Goal: Task Accomplishment & Management: Complete application form

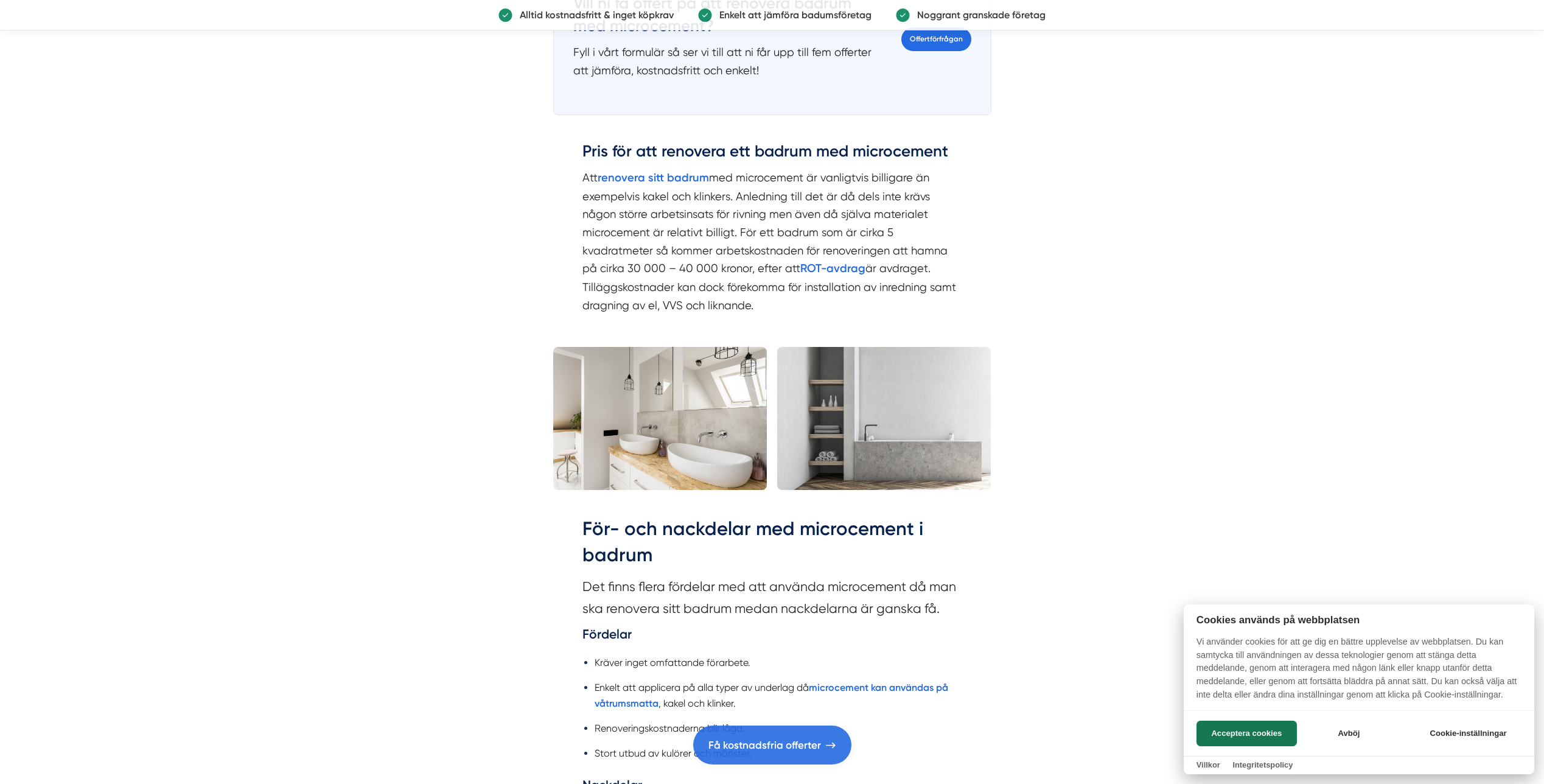
scroll to position [1724, 0]
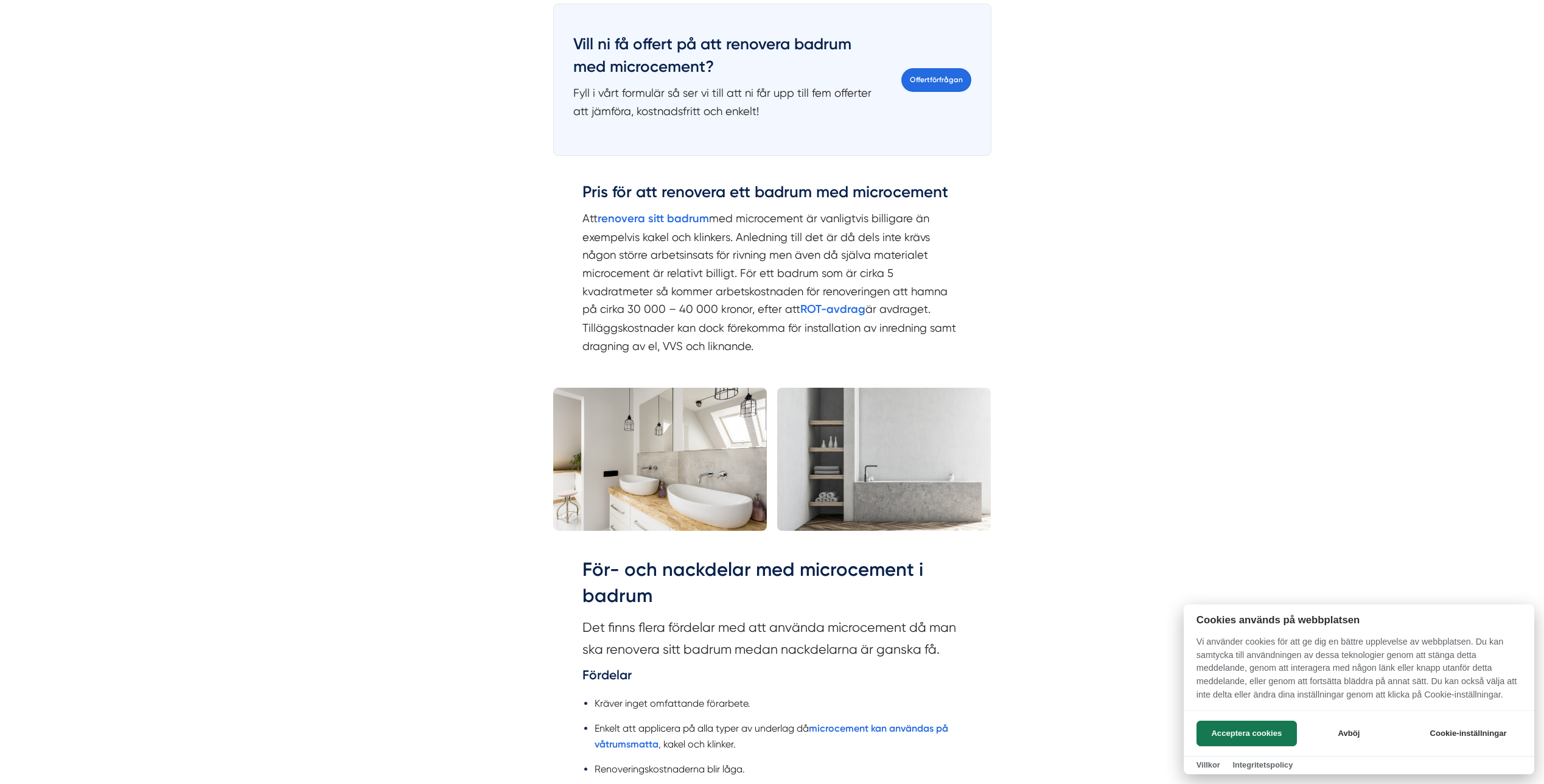
click at [937, 63] on div at bounding box center [772, 392] width 1544 height 784
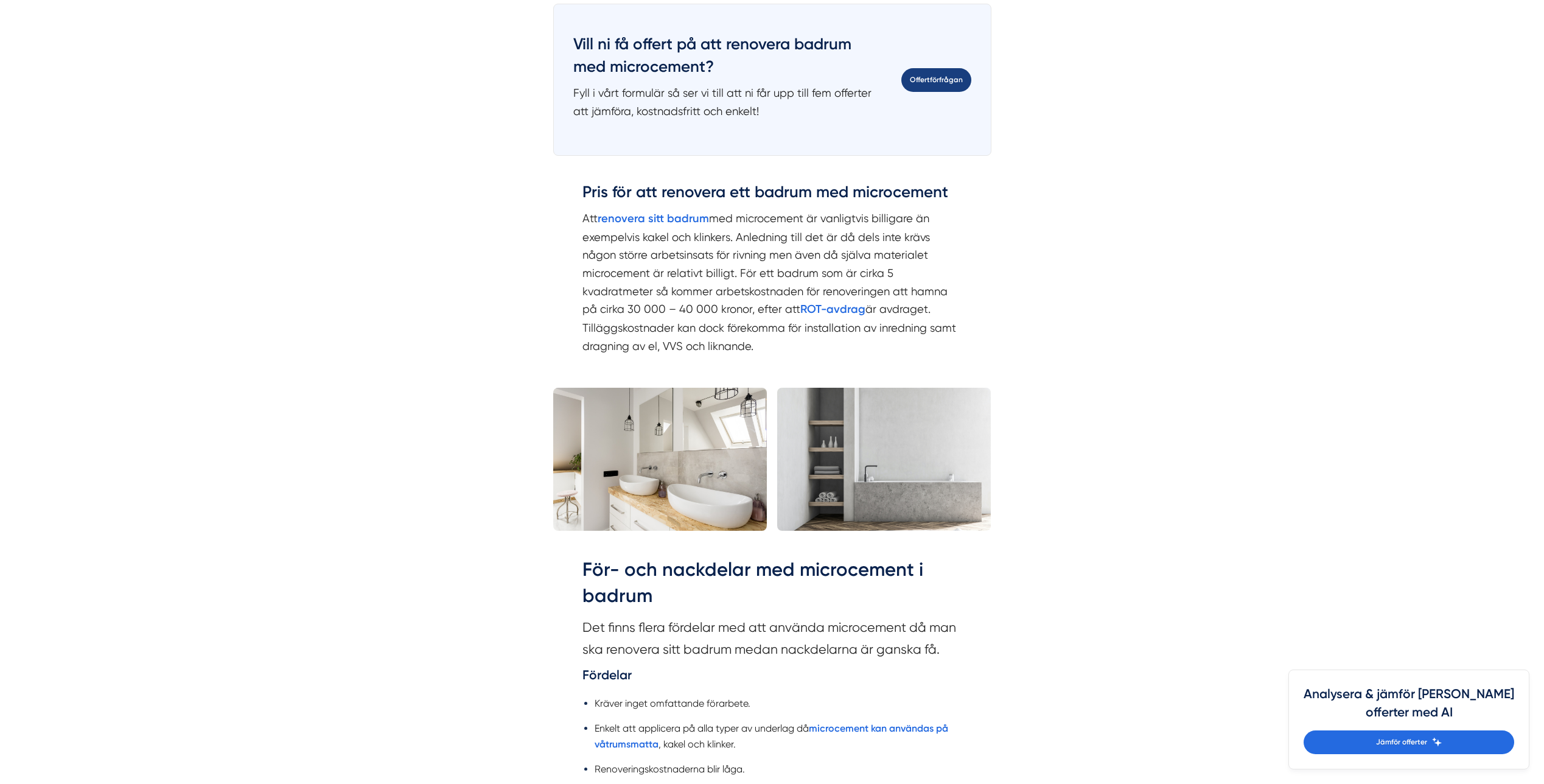
click at [941, 68] on link "Offertförfrågan" at bounding box center [936, 79] width 70 height 23
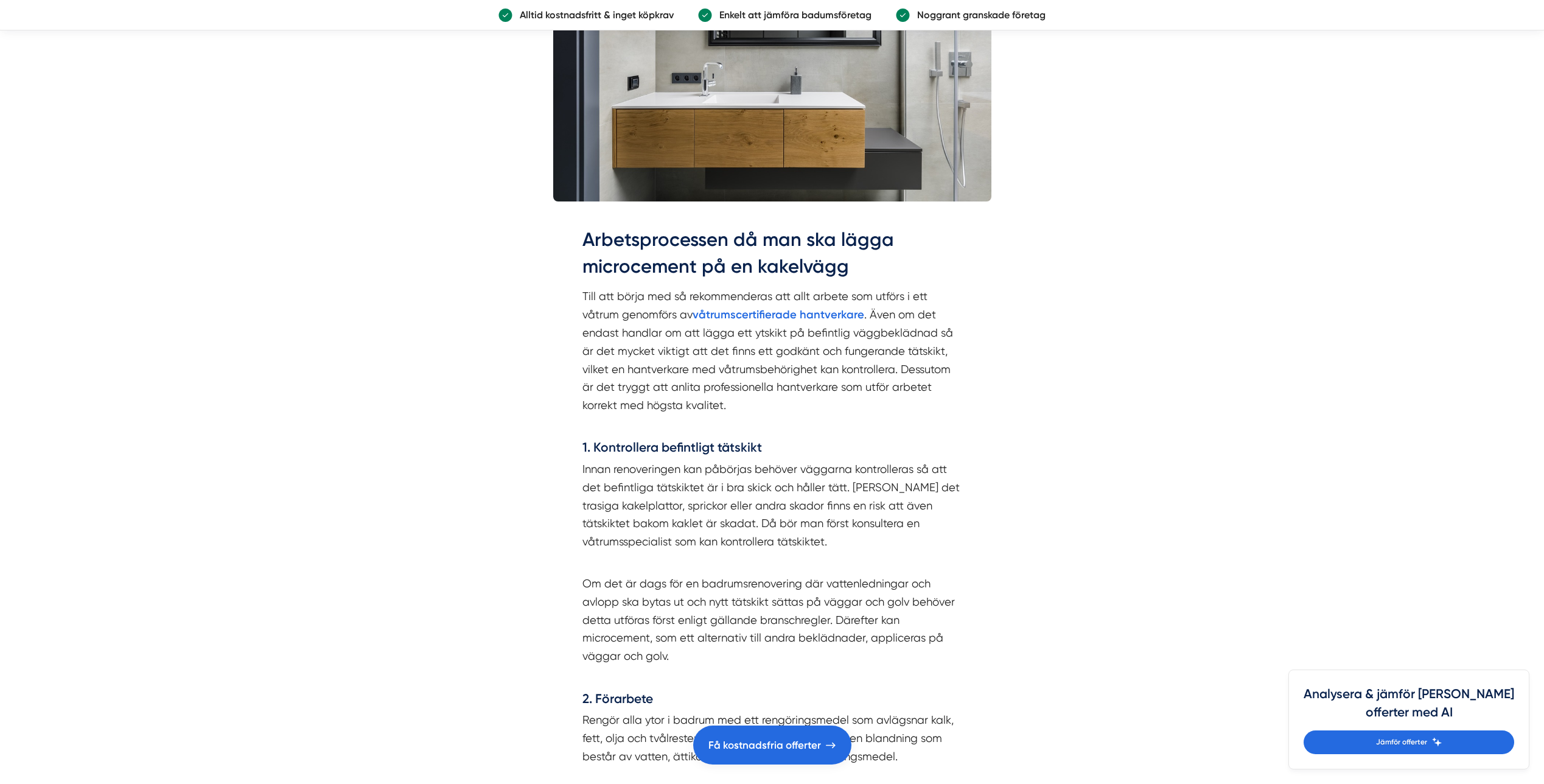
scroll to position [3104, 0]
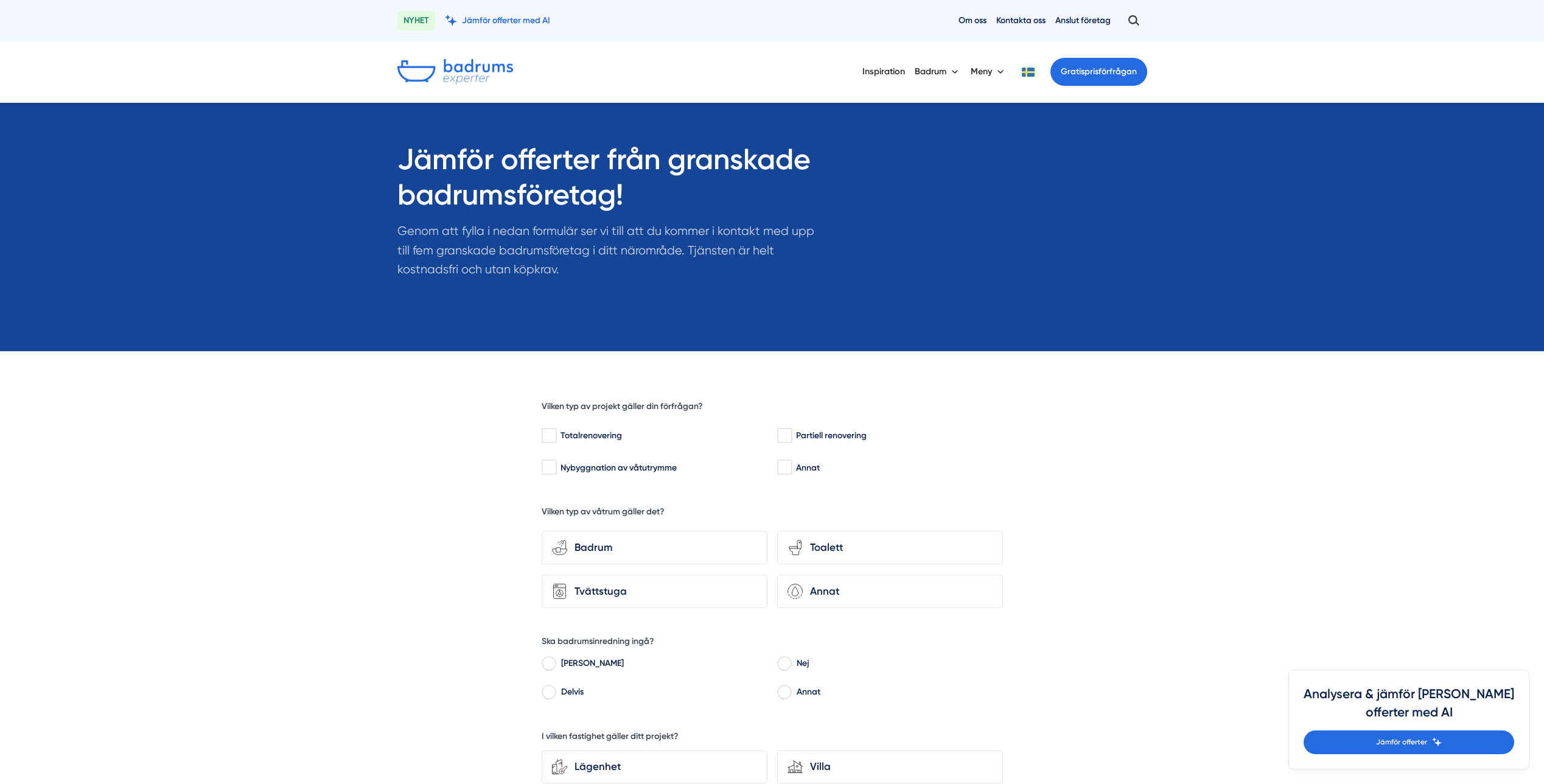
scroll to position [345, 0]
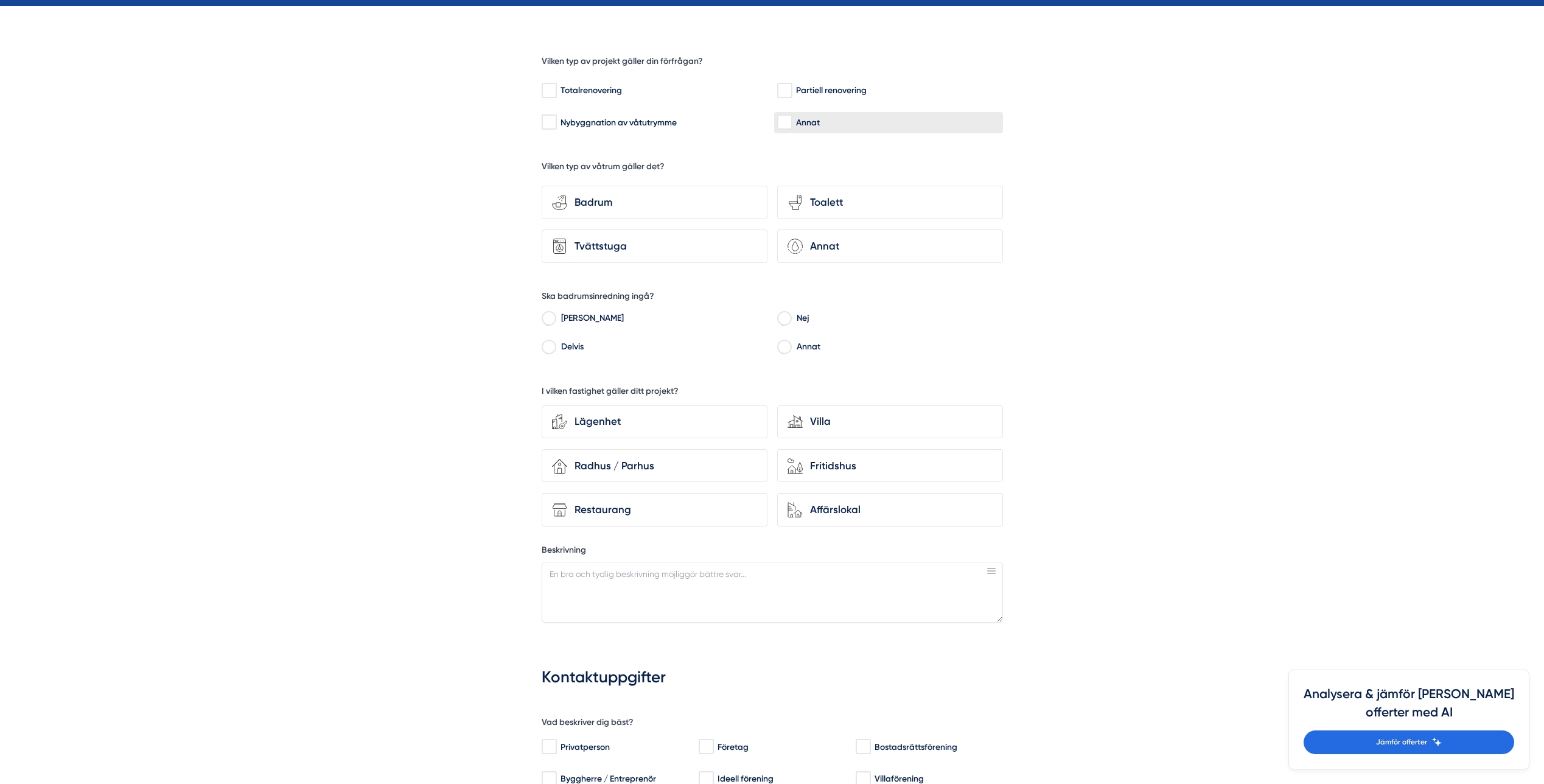
click at [816, 123] on div "Annat" at bounding box center [888, 122] width 223 height 12
click at [791, 123] on input "Annat" at bounding box center [784, 122] width 14 height 12
checkbox input "true"
click at [869, 208] on div "Toalett" at bounding box center [898, 202] width 190 height 17
click at [0, 0] on input "toilet-seat Toalett" at bounding box center [0, 0] width 0 height 0
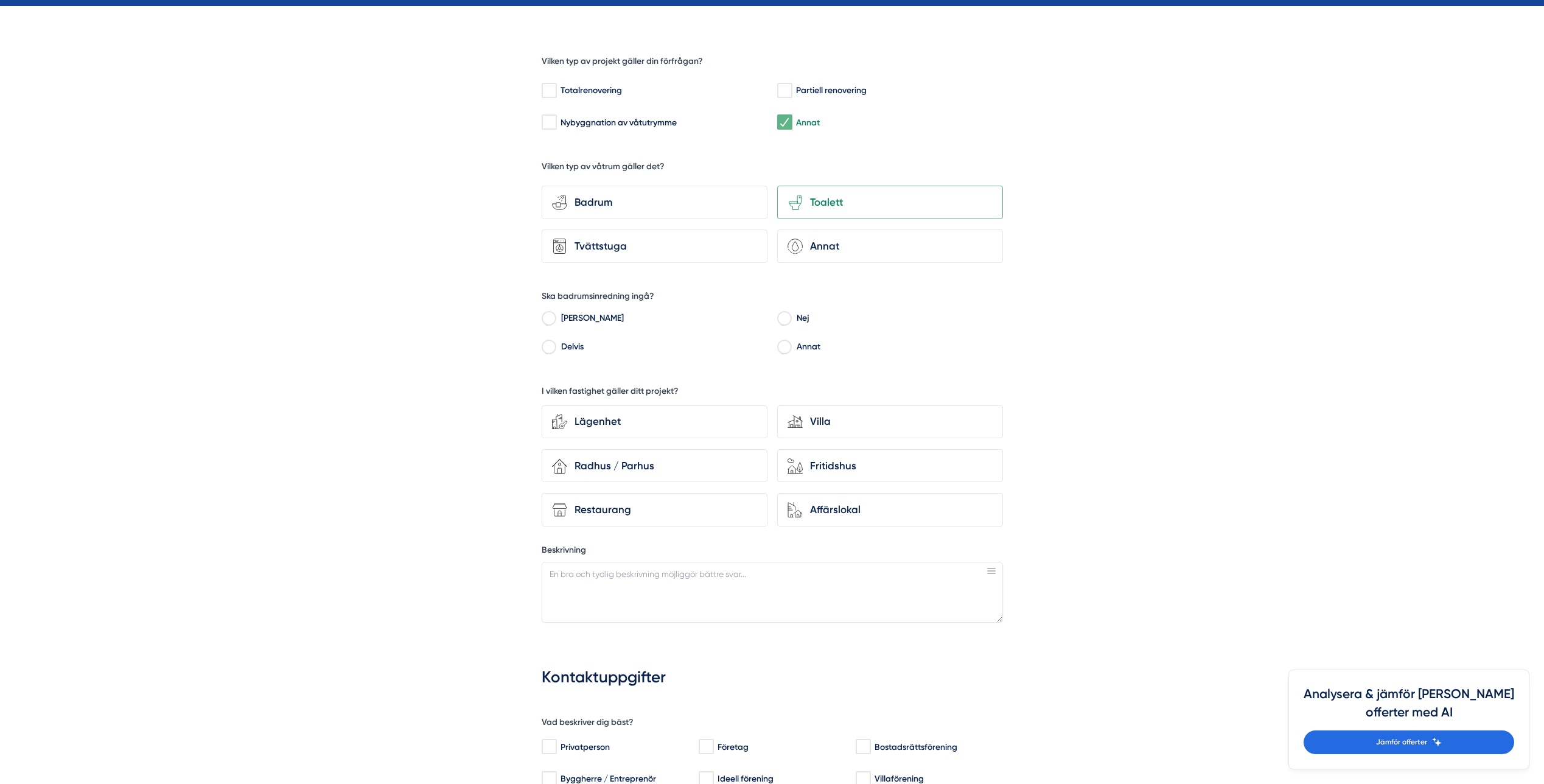
click at [785, 319] on input "Nej" at bounding box center [784, 320] width 14 height 11
radio input "true"
click at [724, 429] on div "Lägenhet" at bounding box center [663, 422] width 190 height 17
click at [0, 0] on input "Lägenhet" at bounding box center [0, 0] width 0 height 0
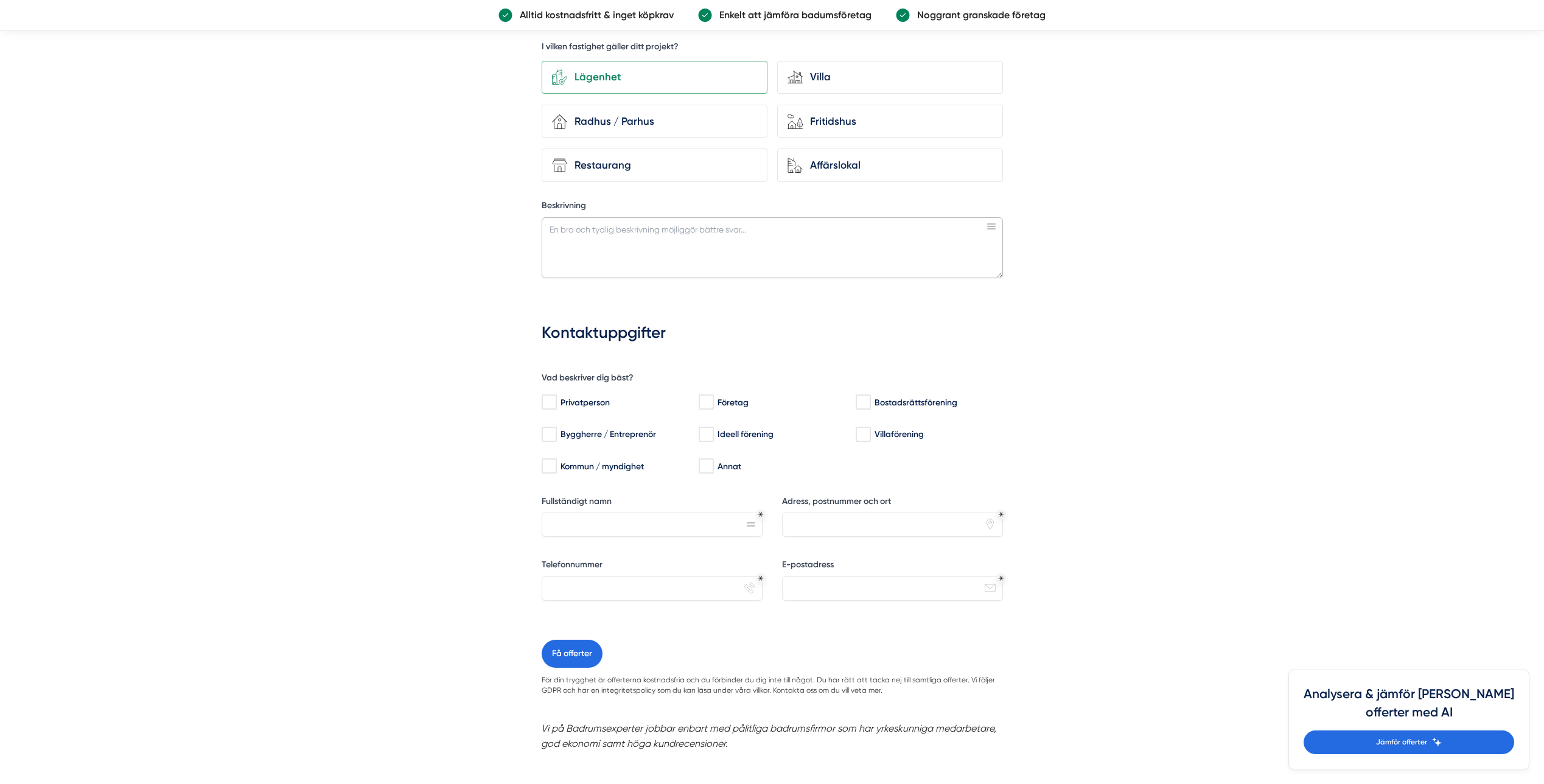
click at [605, 260] on textarea "Beskrivning" at bounding box center [772, 247] width 461 height 61
type textarea "Vi har en liten extratoalett där vi vill lägga microcement på golvet. Skulle up…"
click at [571, 398] on div "Privatperson" at bounding box center [614, 402] width 144 height 12
click at [555, 398] on input "Privatperson" at bounding box center [549, 402] width 14 height 12
checkbox input "true"
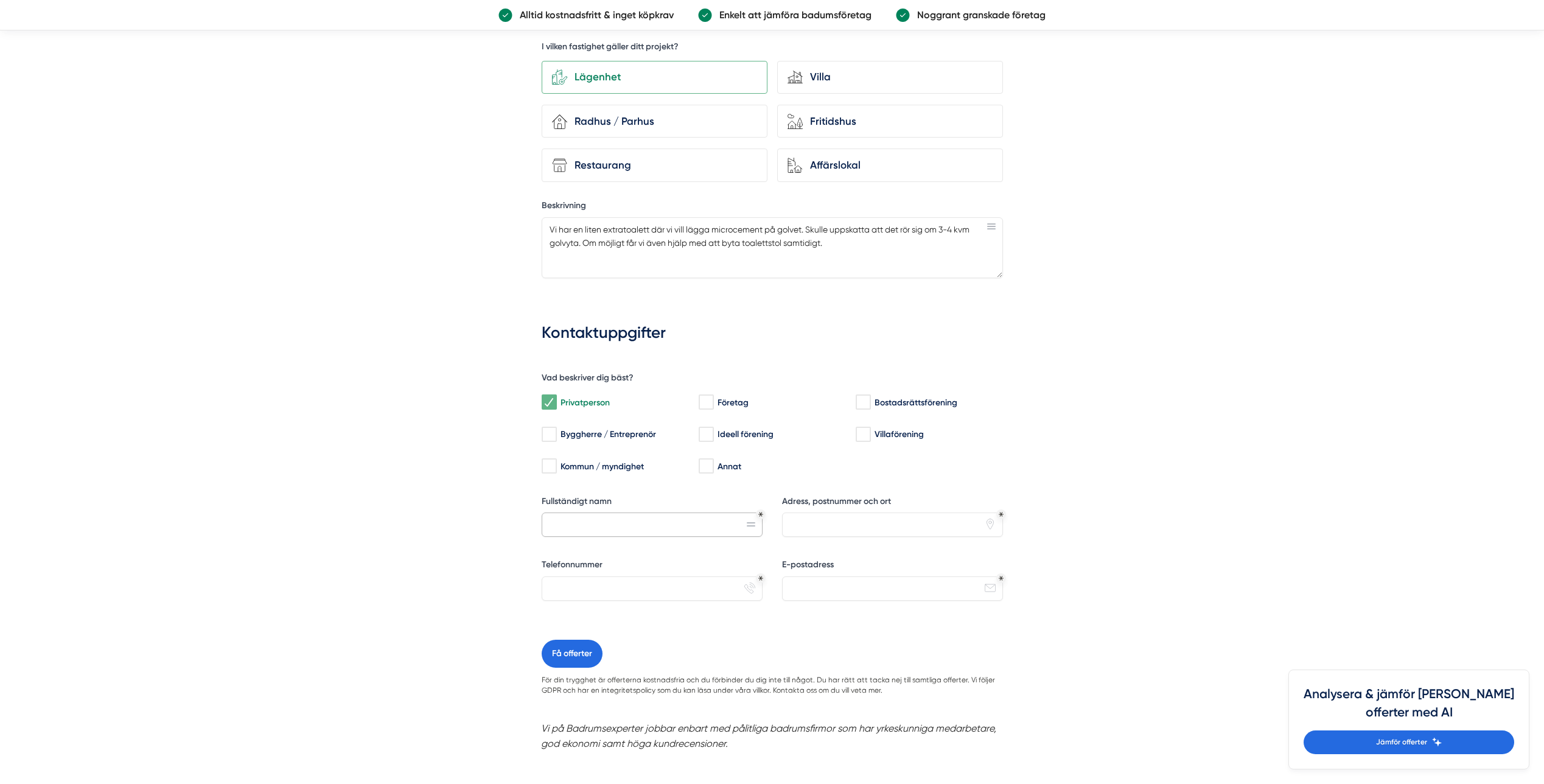
click at [584, 517] on input "Fullständigt namn" at bounding box center [652, 524] width 221 height 24
click at [583, 518] on input "[PERSON_NAME]" at bounding box center [652, 524] width 221 height 24
type input "[PERSON_NAME]"
type input "[STREET_ADDRESS]"
type input "0725885768"
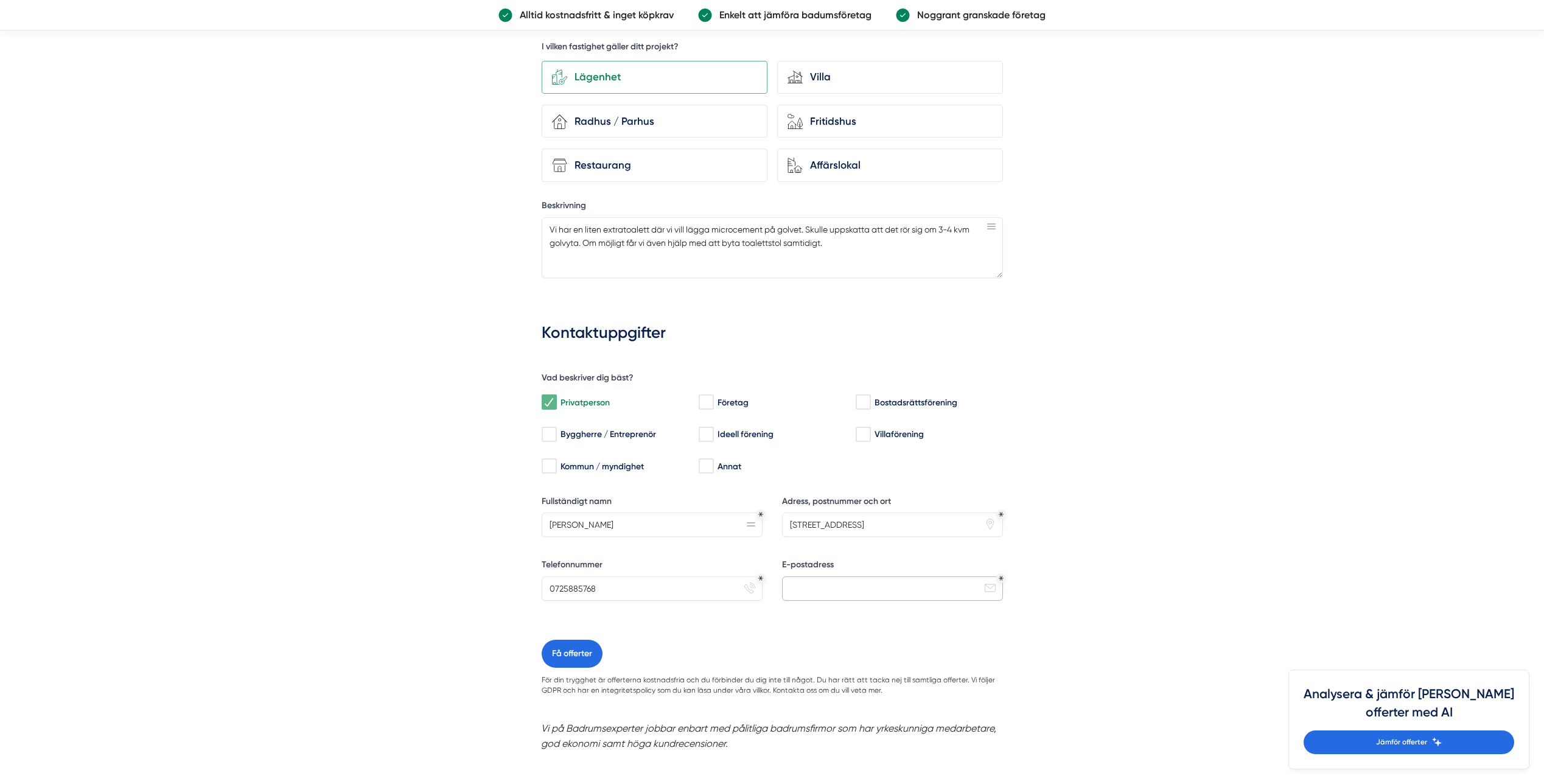
click at [861, 594] on input "E-postadress" at bounding box center [892, 589] width 221 height 24
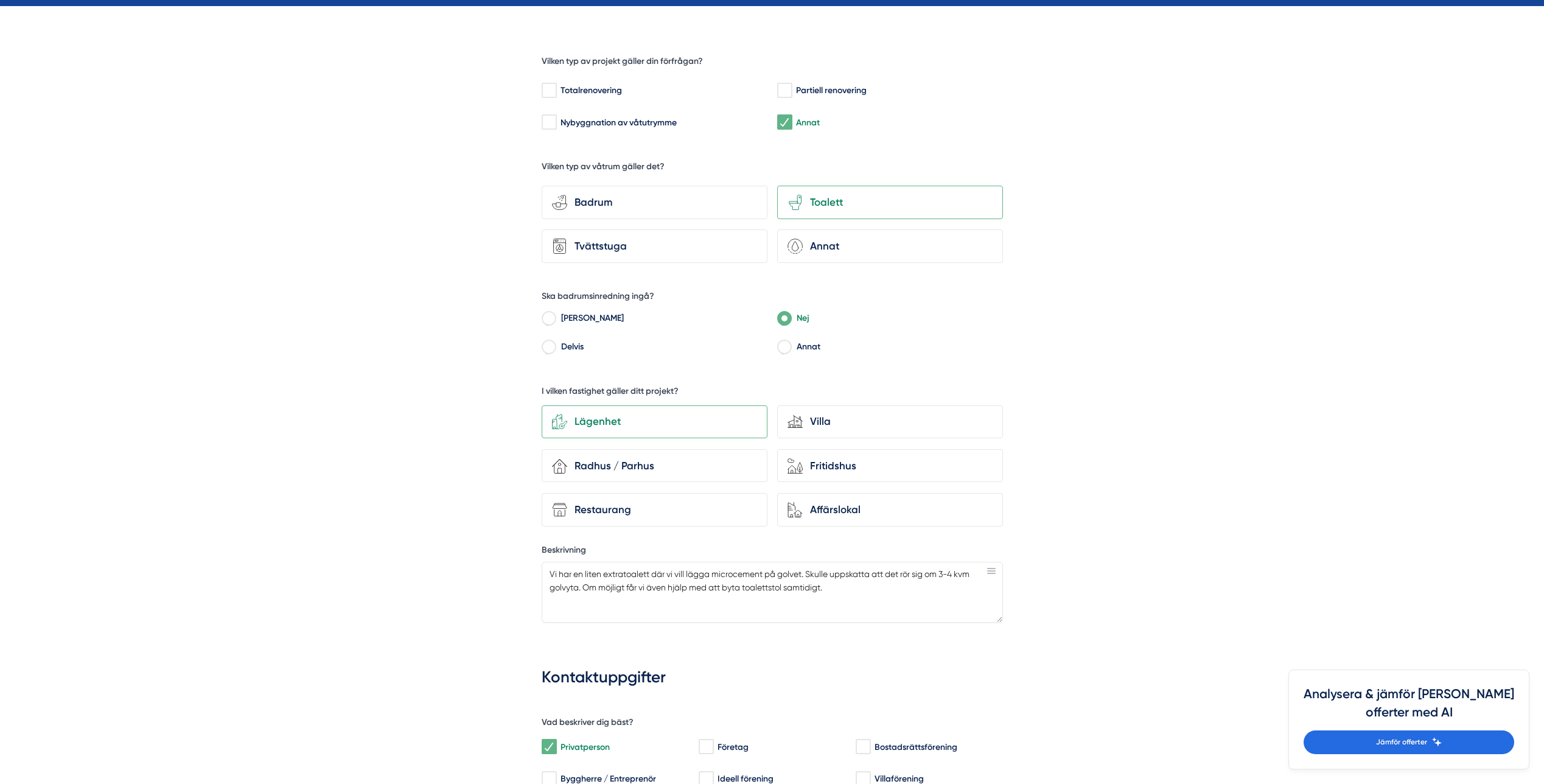
type input "[EMAIL_ADDRESS][DOMAIN_NAME]"
click at [552, 315] on input "[PERSON_NAME]" at bounding box center [549, 320] width 14 height 11
radio input "true"
click at [798, 319] on label "Nej" at bounding box center [897, 319] width 212 height 18
click at [791, 319] on input "Nej" at bounding box center [784, 320] width 14 height 11
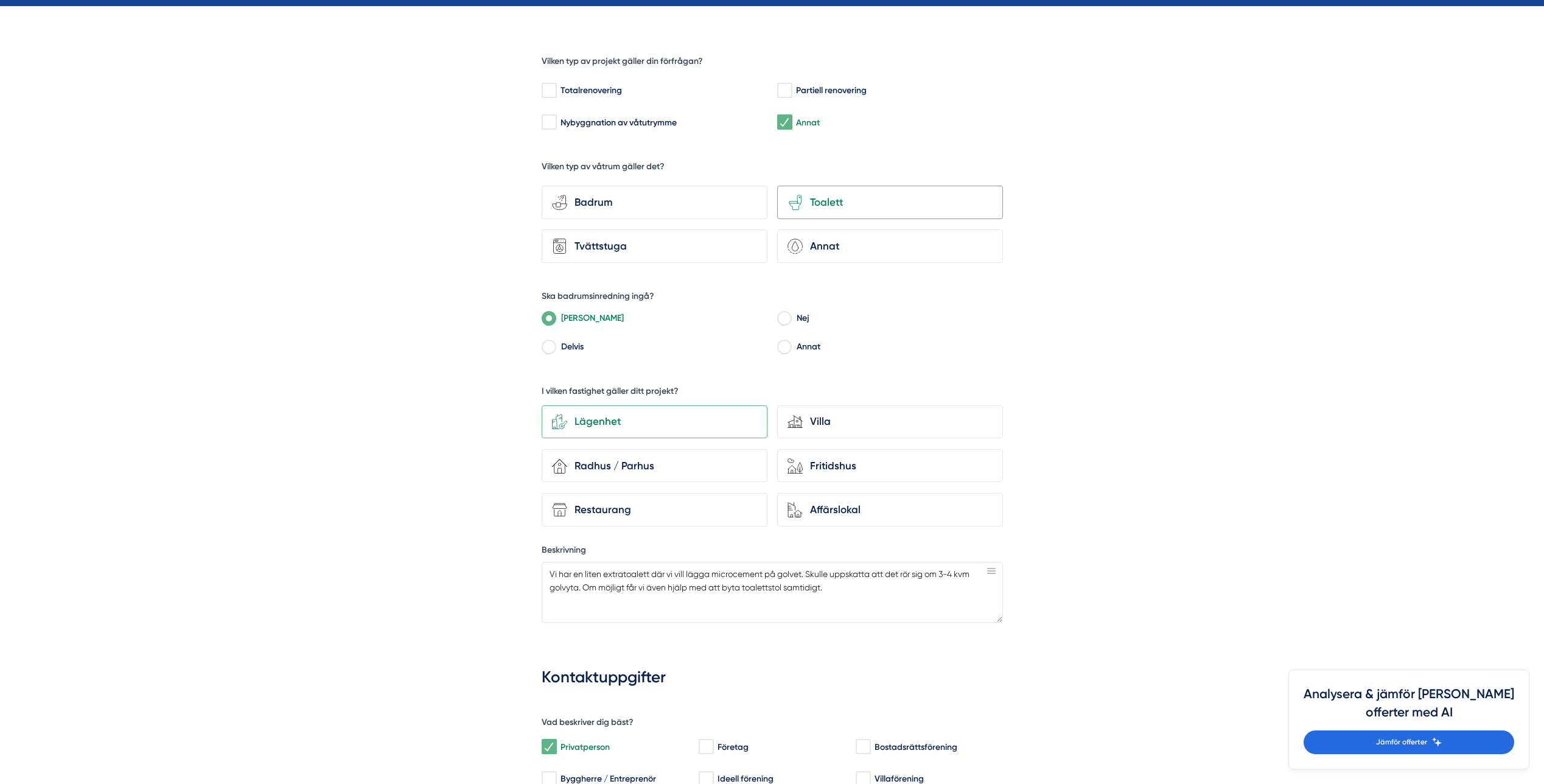
radio input "true"
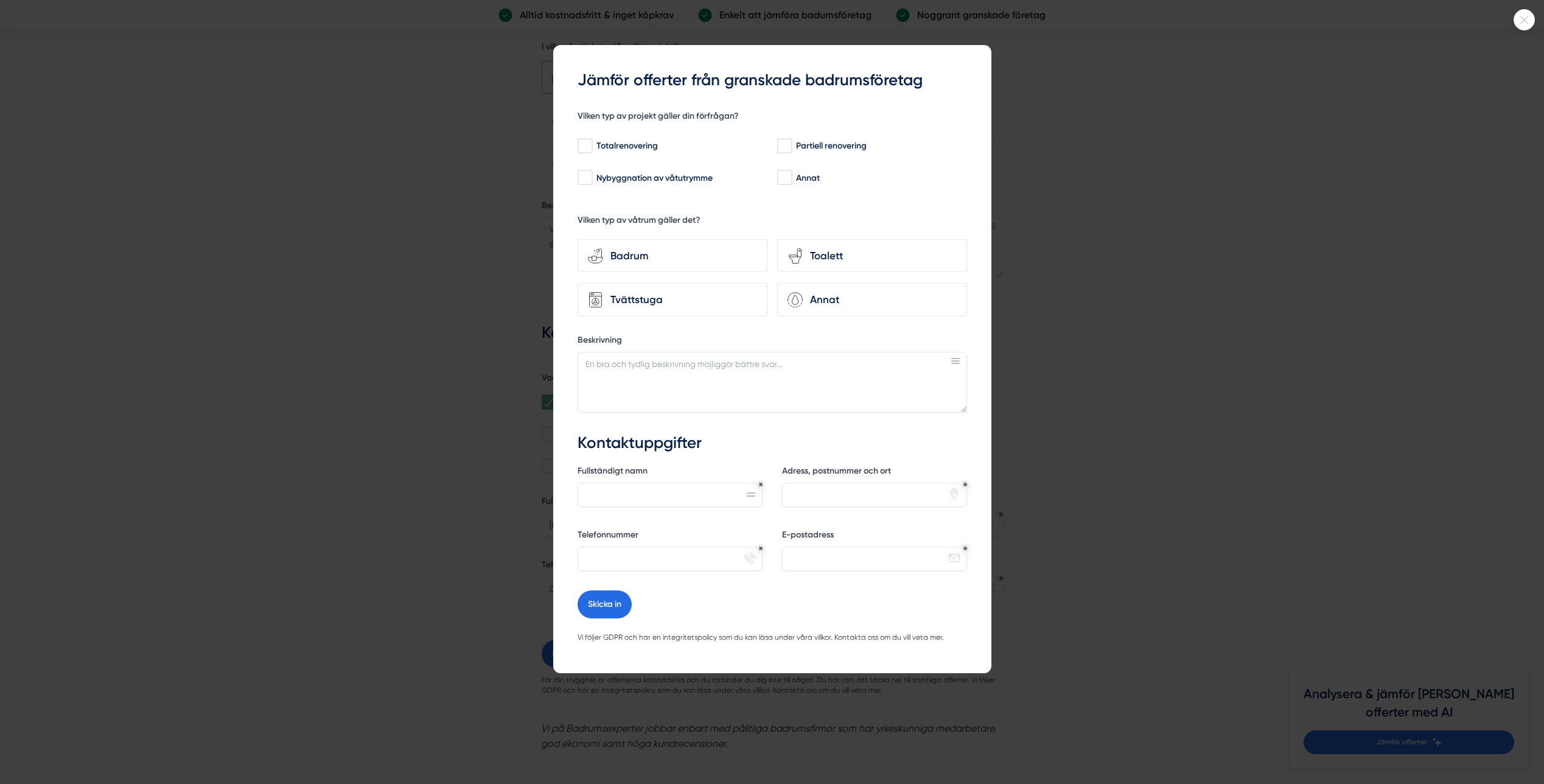
scroll to position [1035, 0]
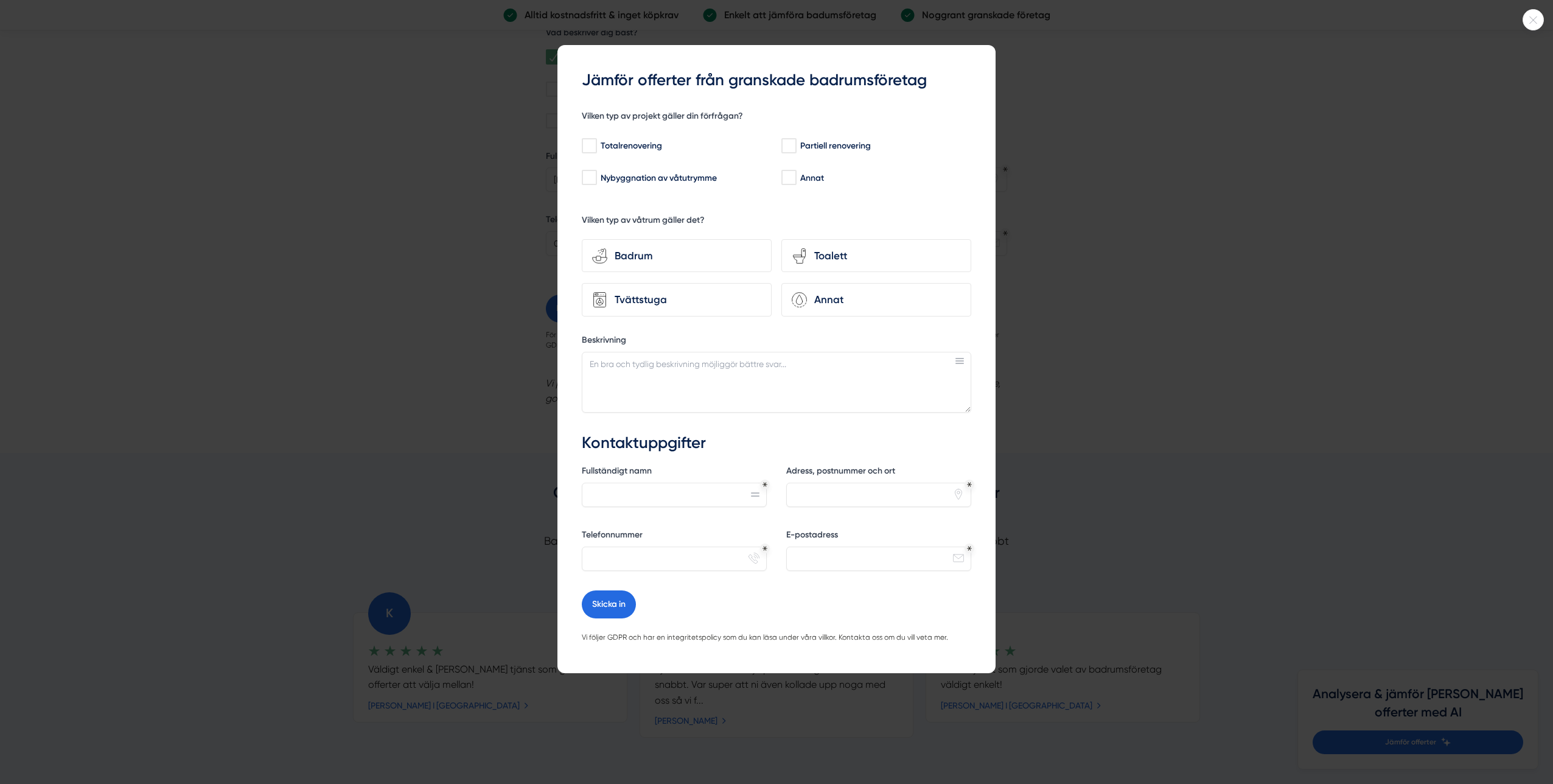
click at [1077, 165] on div at bounding box center [776, 392] width 1553 height 784
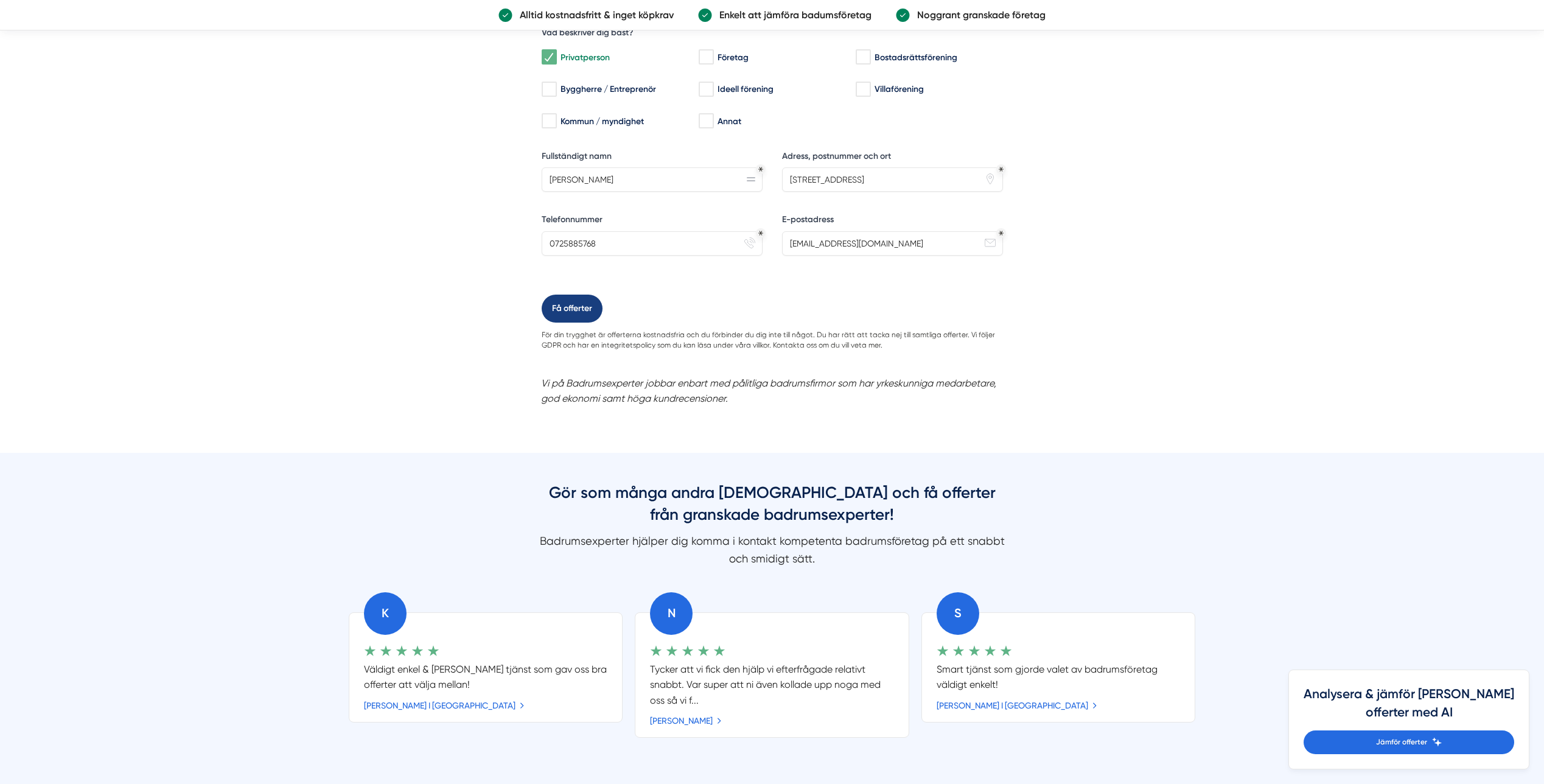
click at [589, 305] on button "Få offerter" at bounding box center [572, 308] width 61 height 28
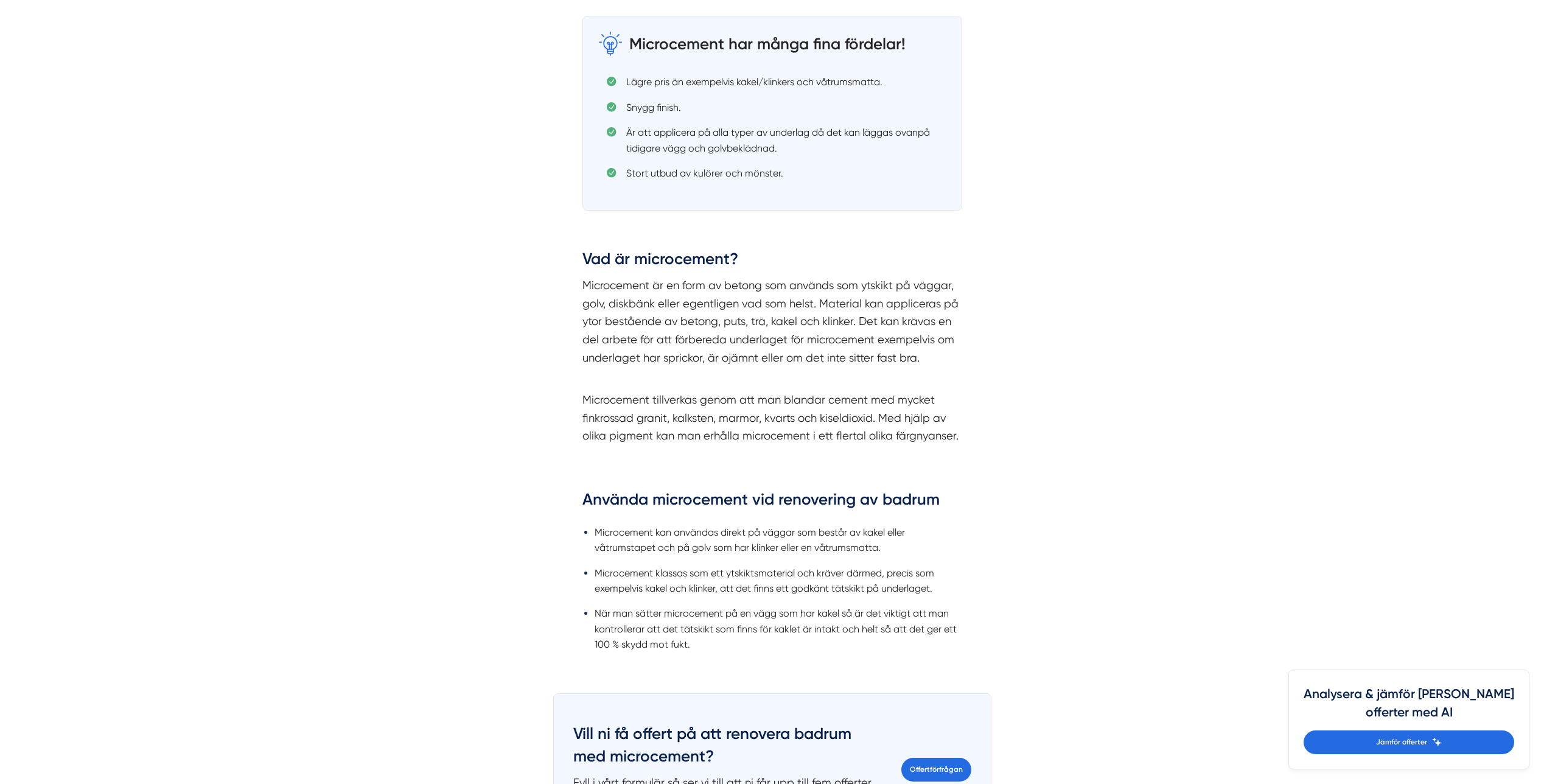
scroll to position [1724, 0]
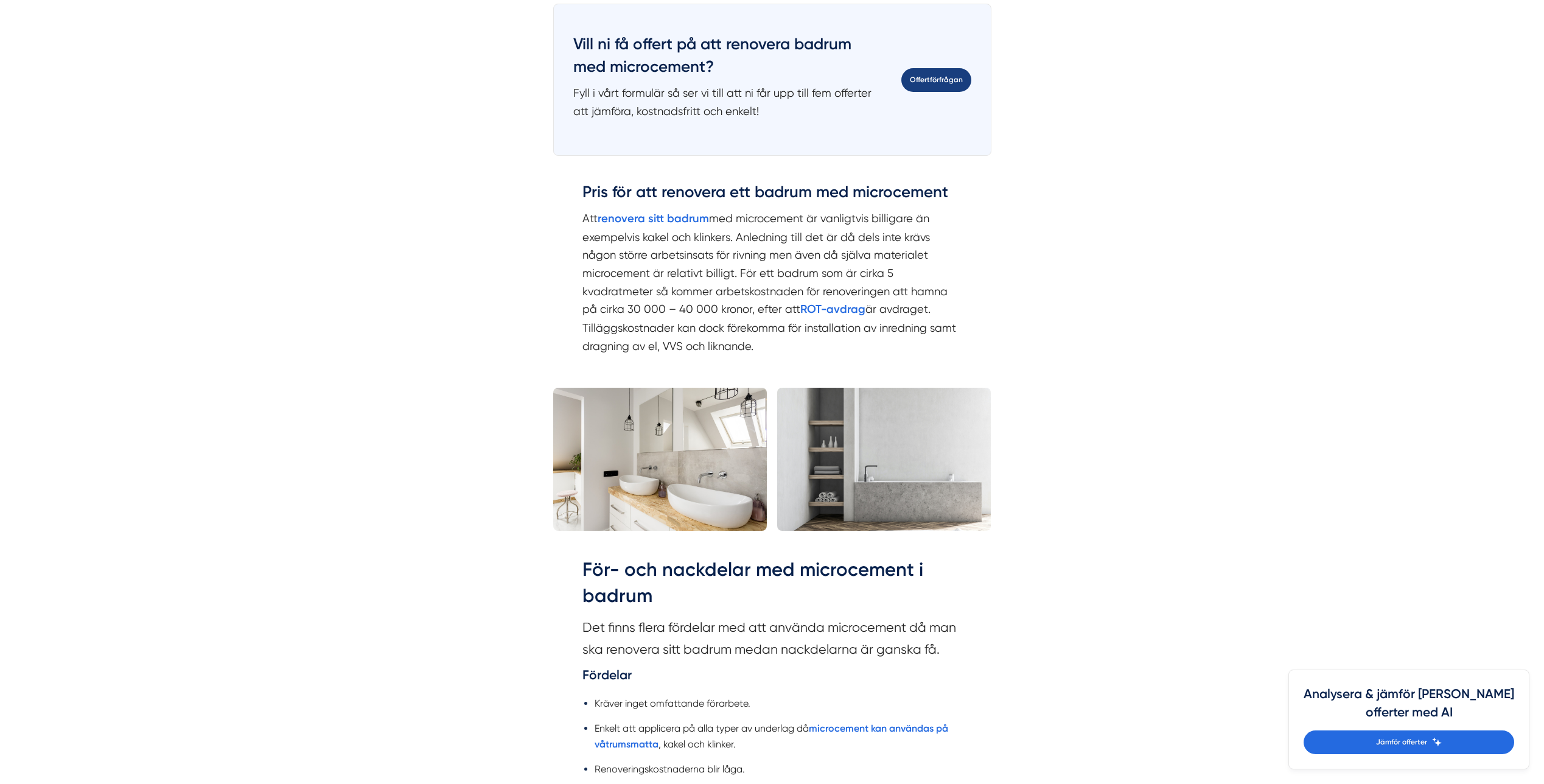
click at [929, 68] on link "Offertförfrågan" at bounding box center [936, 79] width 70 height 23
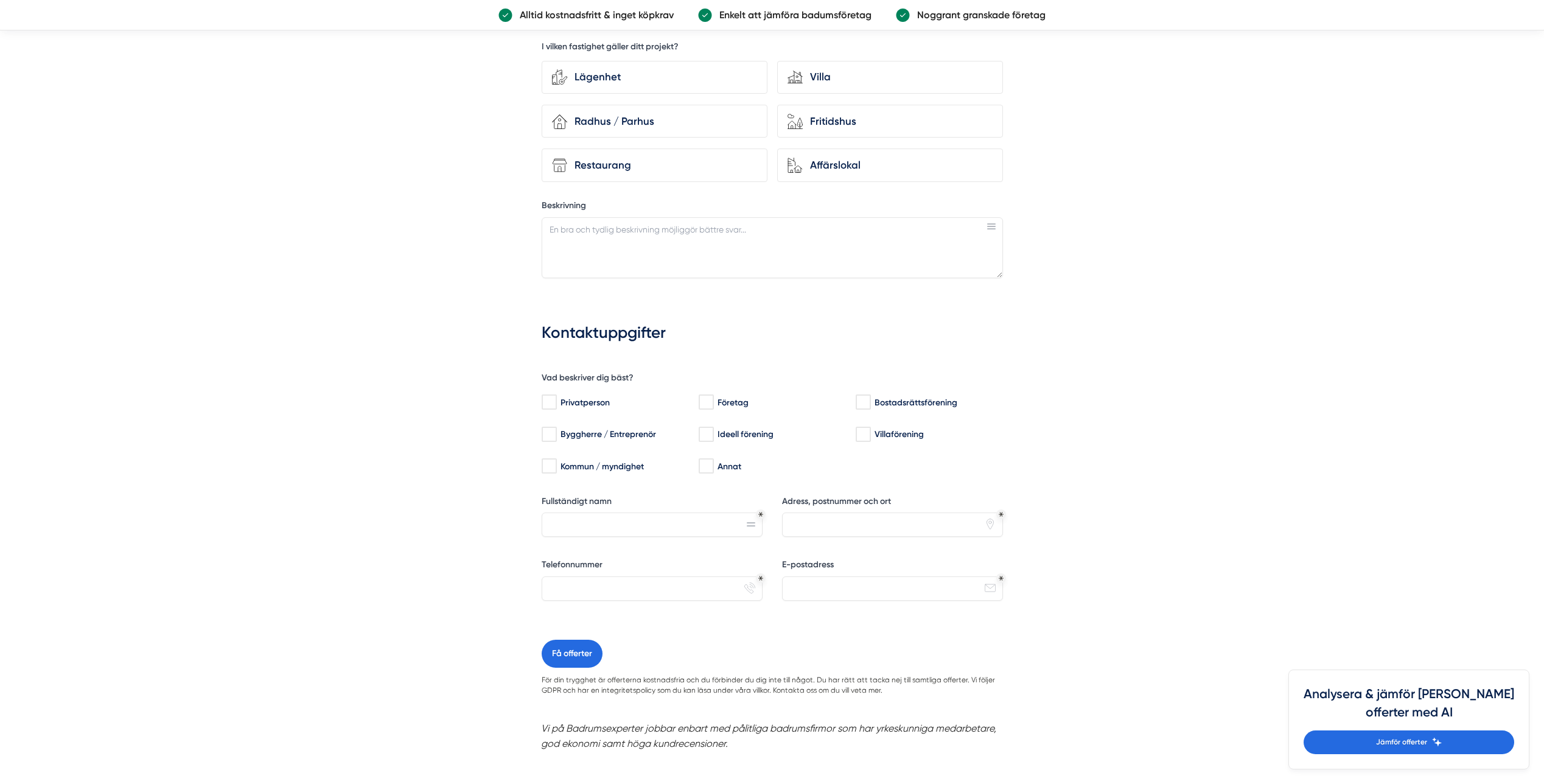
scroll to position [1035, 0]
